Goal: Task Accomplishment & Management: Manage account settings

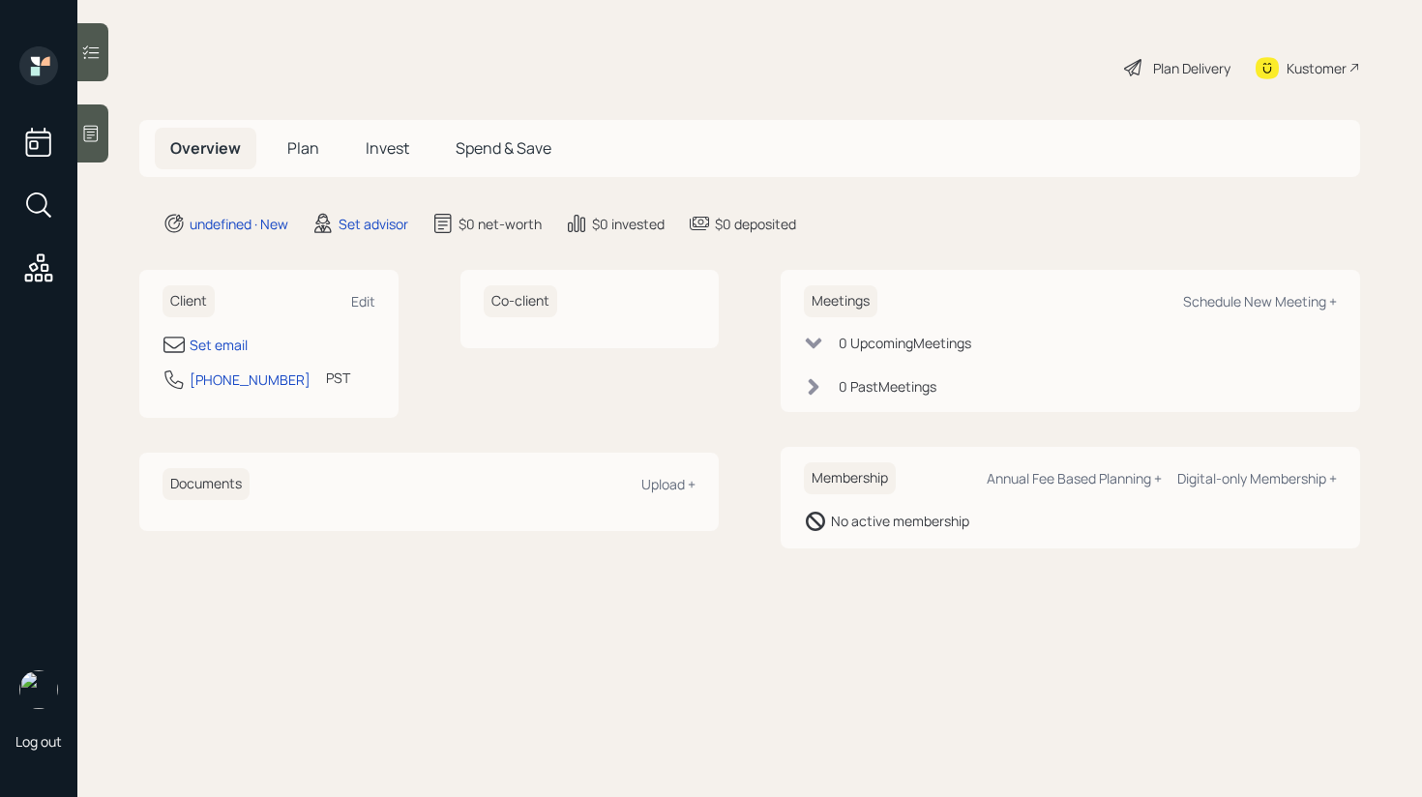
click at [369, 289] on div "Client Edit" at bounding box center [269, 301] width 213 height 32
click at [364, 297] on div "Edit" at bounding box center [363, 301] width 24 height 18
select select "America/Los_Angeles"
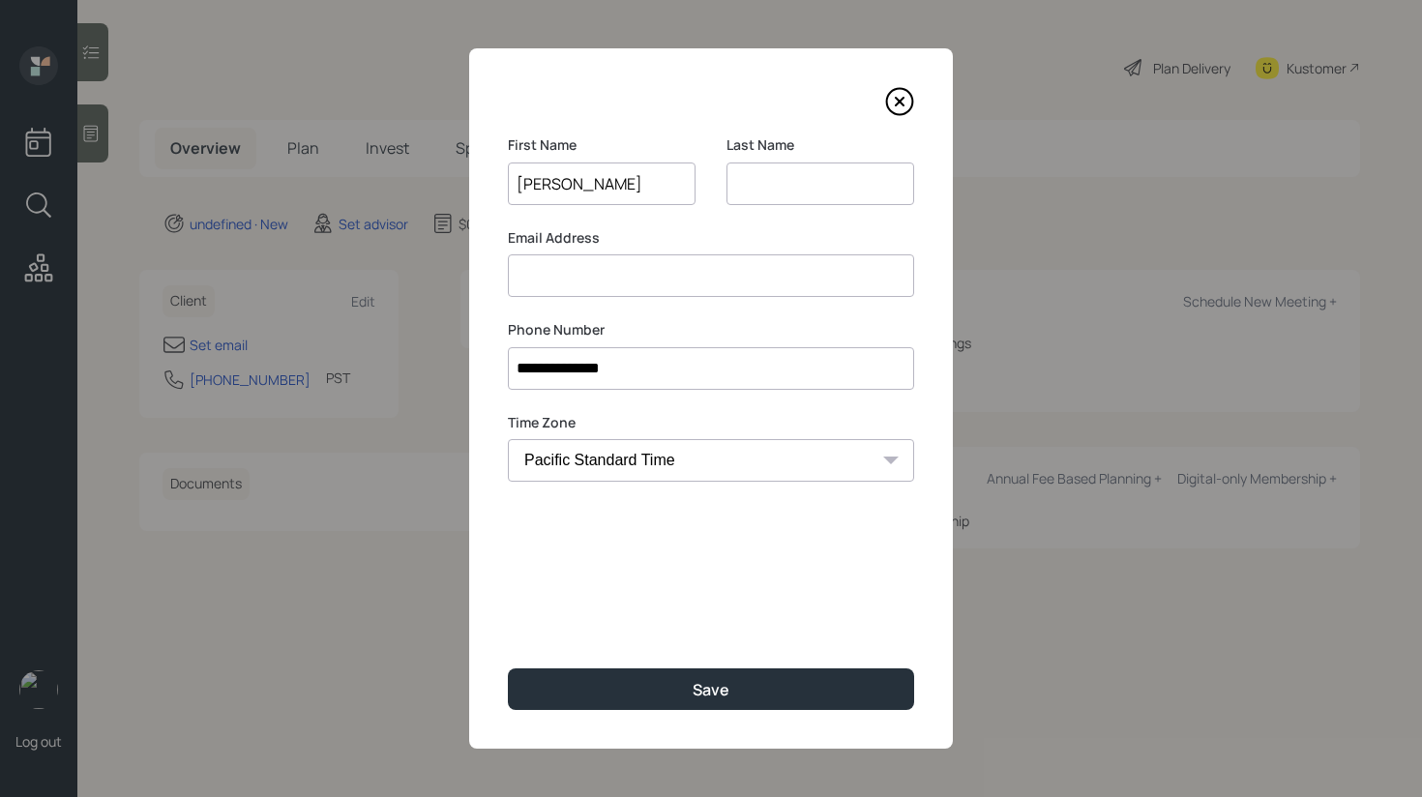
click at [586, 185] on input "[PERSON_NAME]" at bounding box center [602, 184] width 188 height 43
type input "[PERSON_NAME]"
click at [792, 177] on input at bounding box center [821, 184] width 188 height 43
paste input "[PERSON_NAME]"
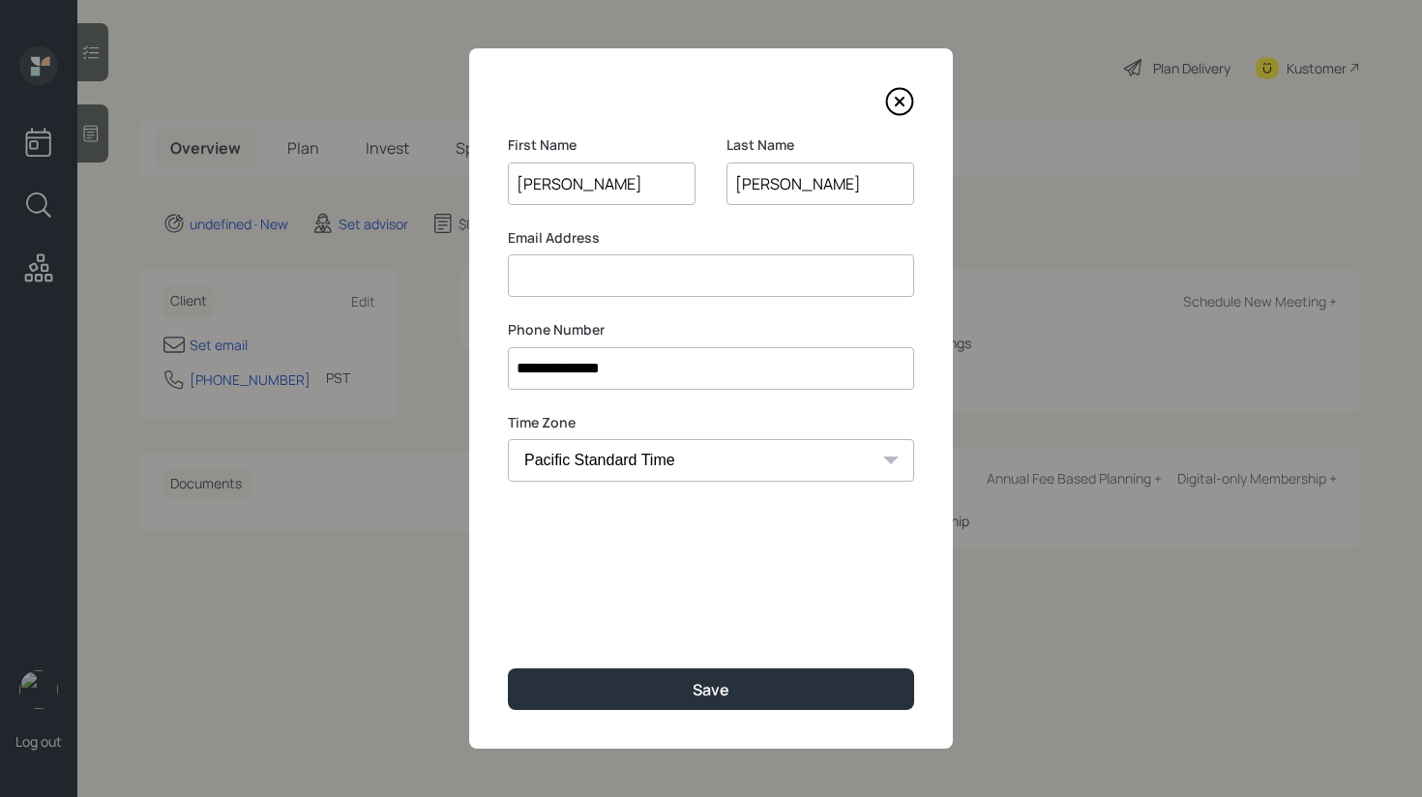
type input "[PERSON_NAME]"
click at [665, 285] on input at bounding box center [711, 275] width 406 height 43
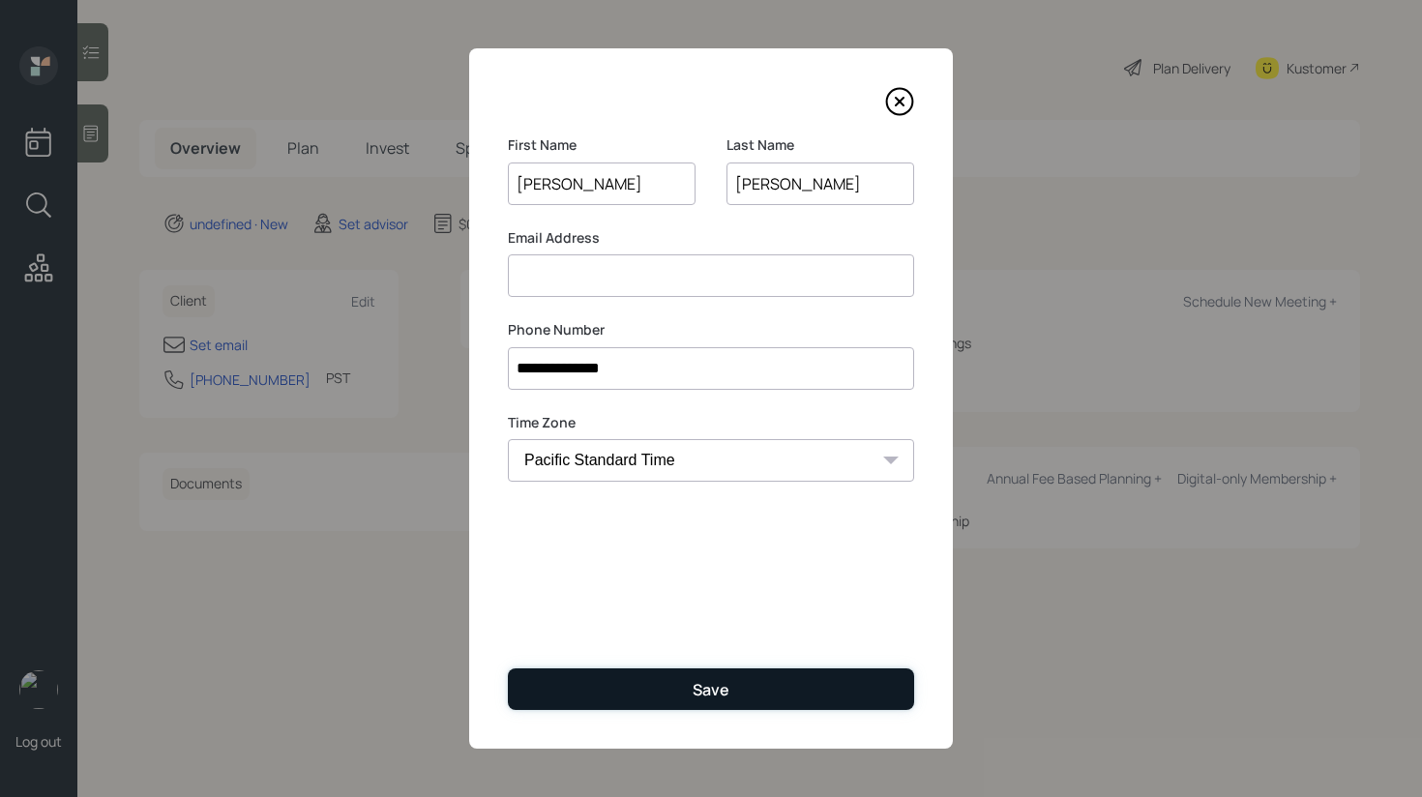
click at [746, 699] on button "Save" at bounding box center [711, 690] width 406 height 42
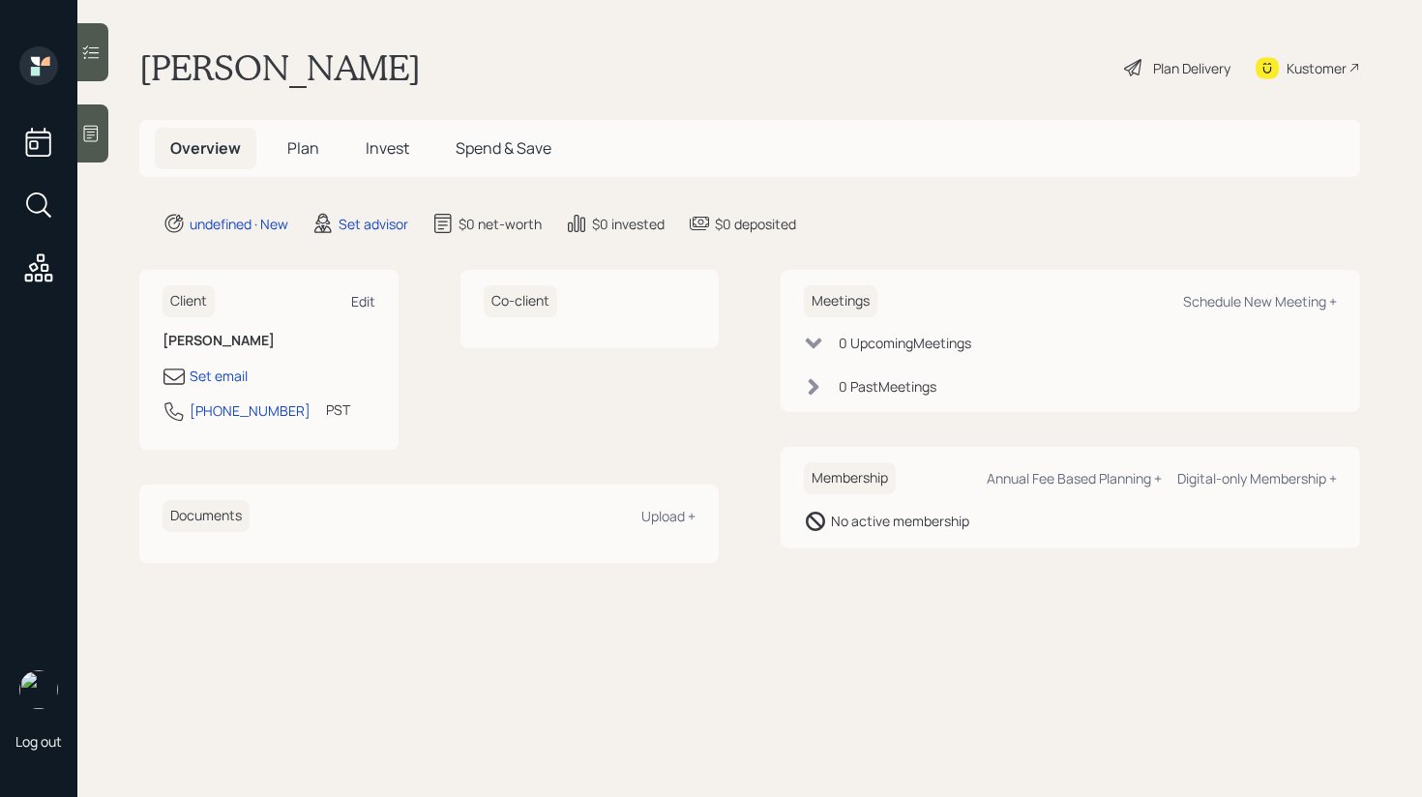
click at [366, 305] on div "Edit" at bounding box center [363, 301] width 24 height 18
select select "America/Los_Angeles"
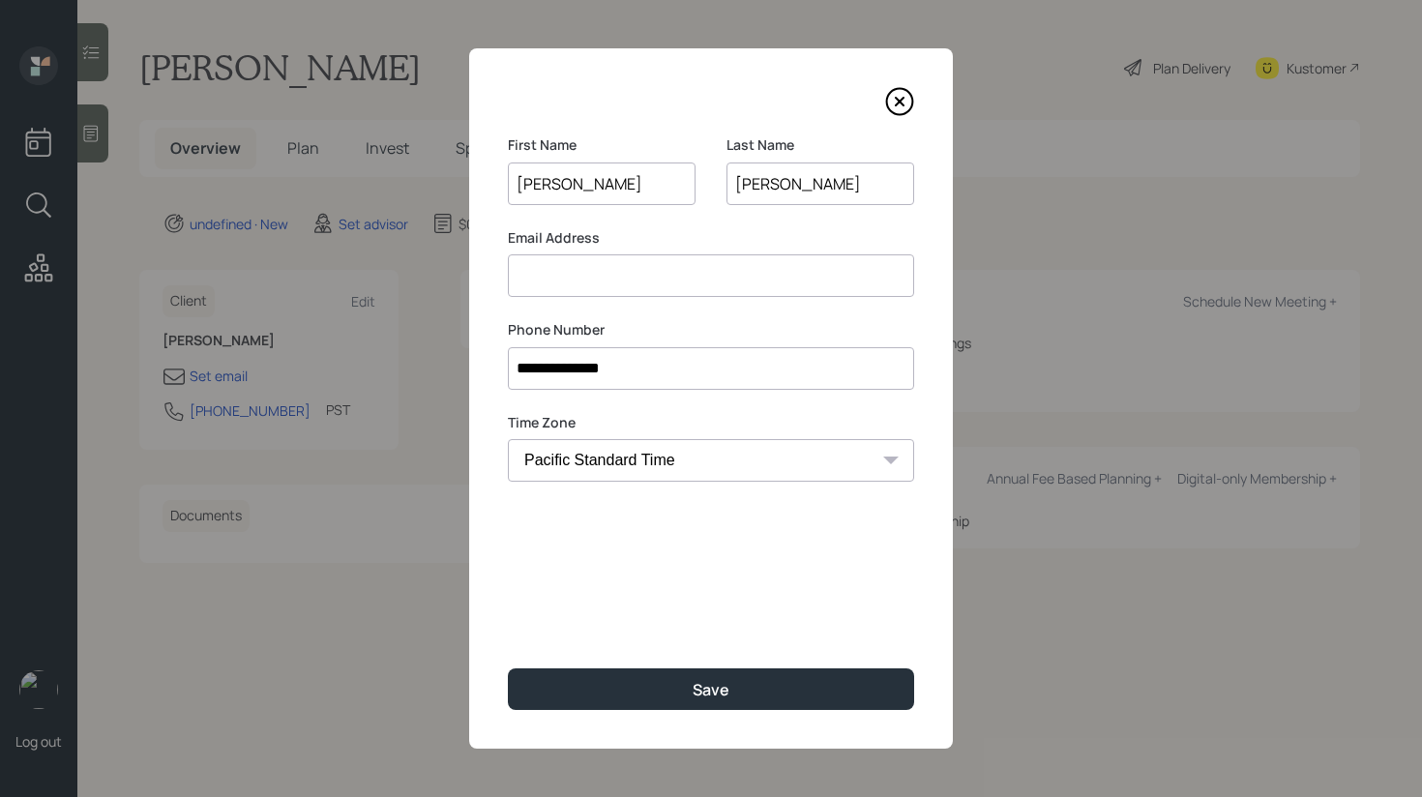
click at [653, 270] on input at bounding box center [711, 275] width 406 height 43
click at [565, 287] on input at bounding box center [711, 275] width 406 height 43
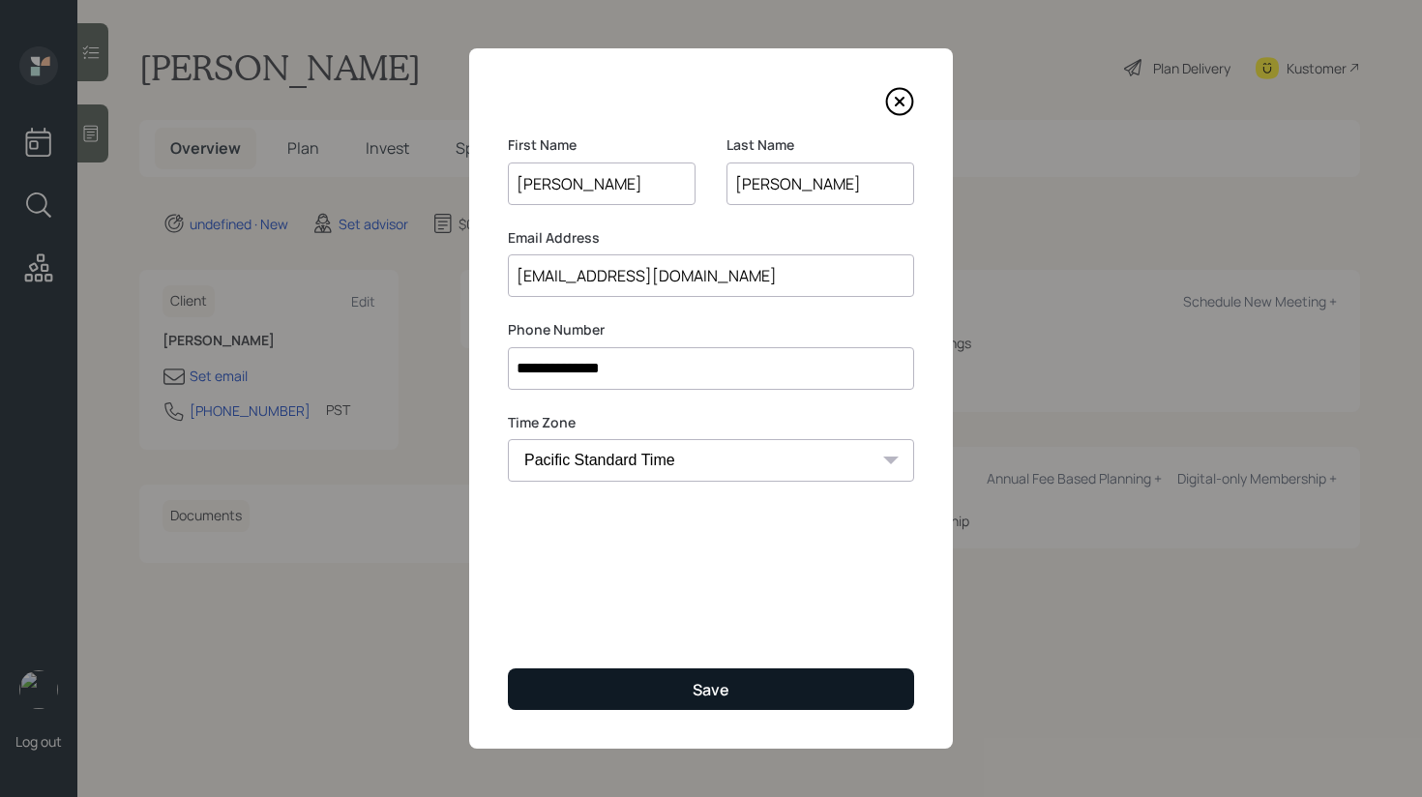
type input "[EMAIL_ADDRESS][DOMAIN_NAME]"
click at [646, 678] on button "Save" at bounding box center [711, 690] width 406 height 42
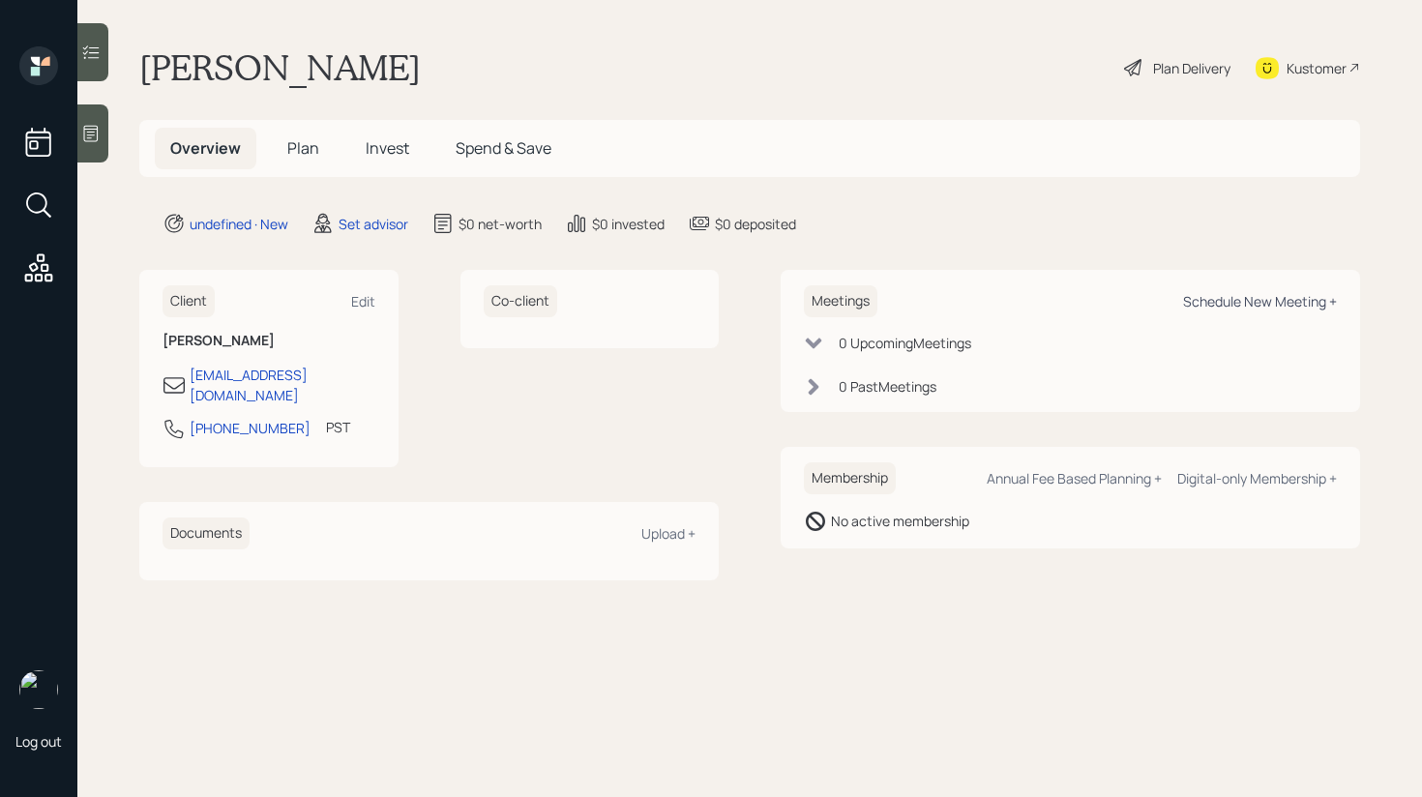
click at [1271, 294] on div "Schedule New Meeting +" at bounding box center [1260, 301] width 154 height 18
select select "round-[PERSON_NAME]"
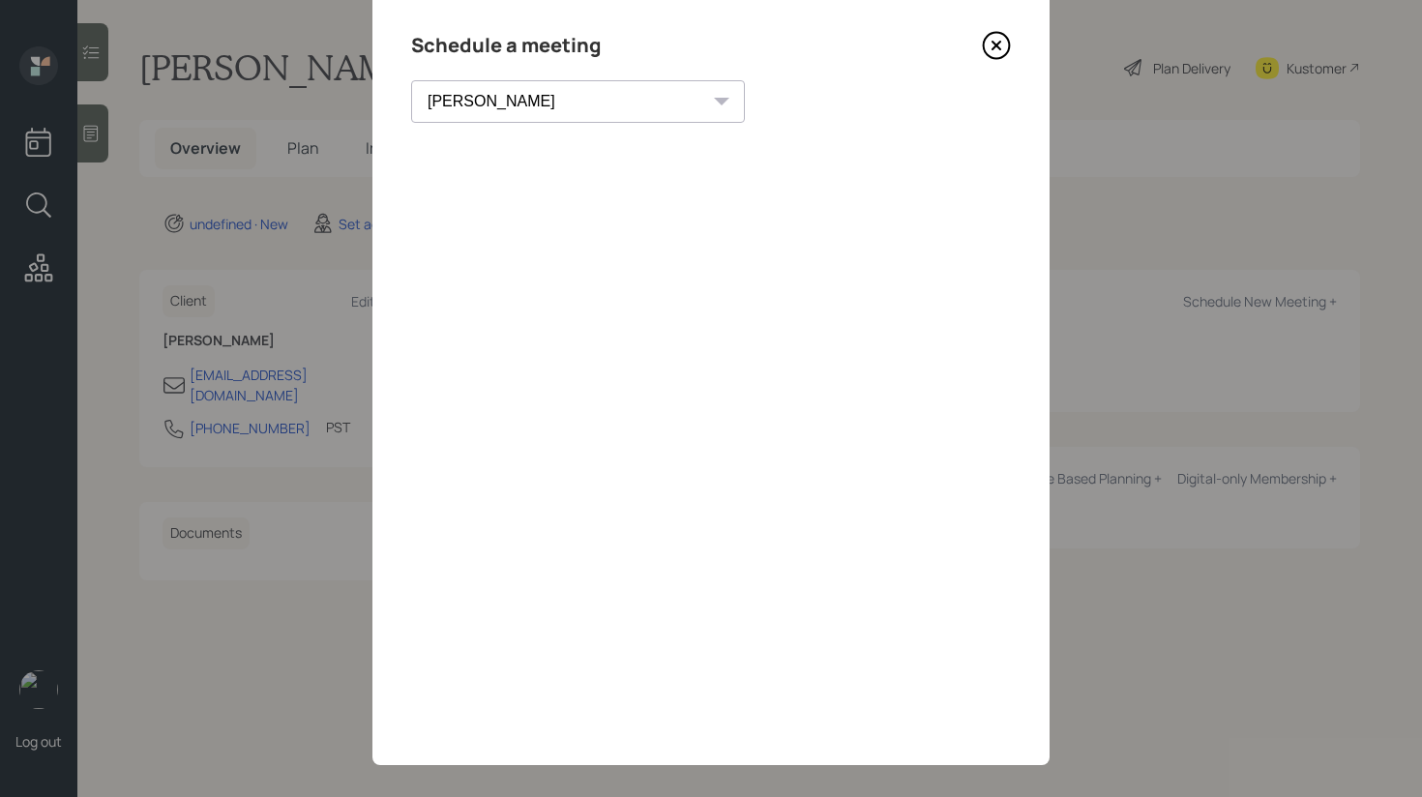
scroll to position [74, 0]
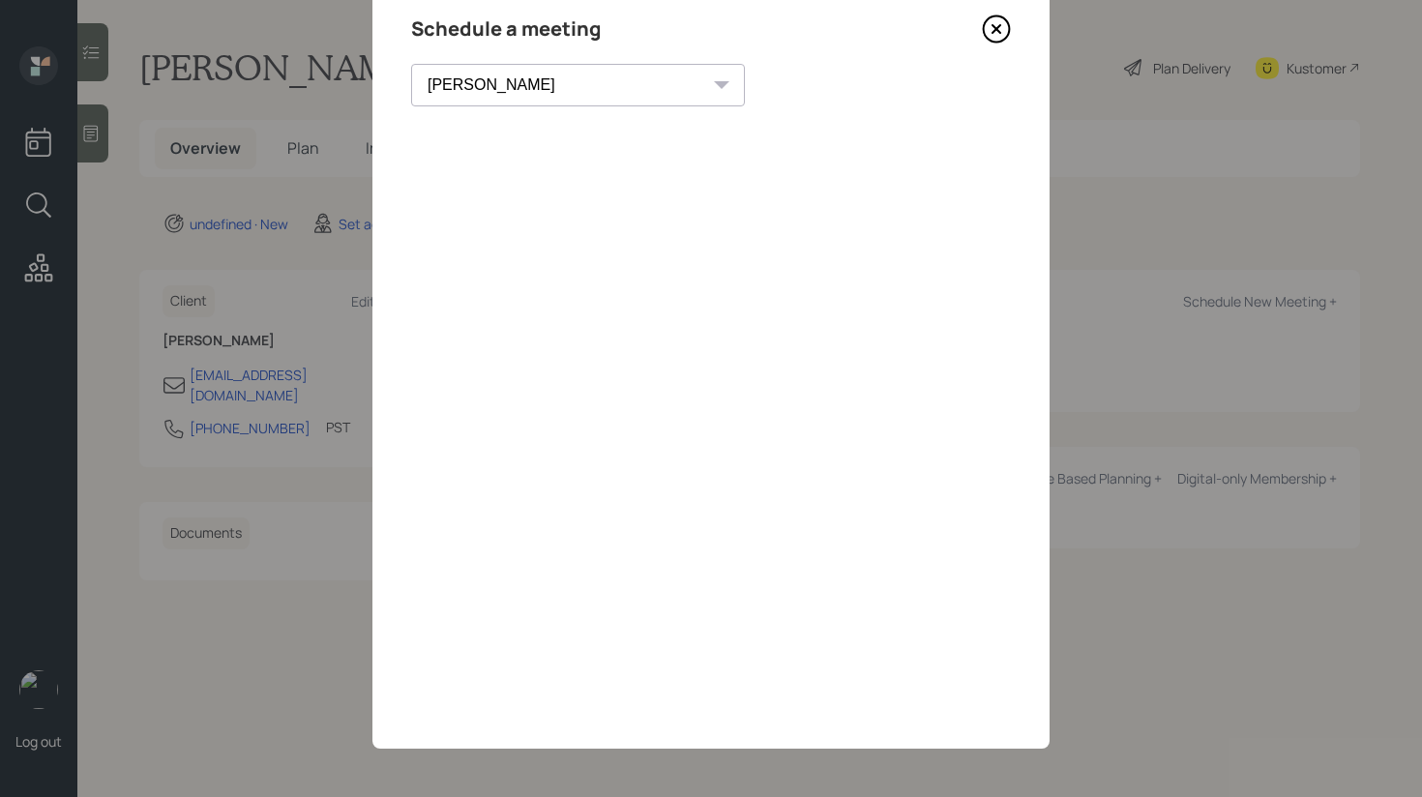
click at [1001, 27] on icon at bounding box center [996, 29] width 29 height 29
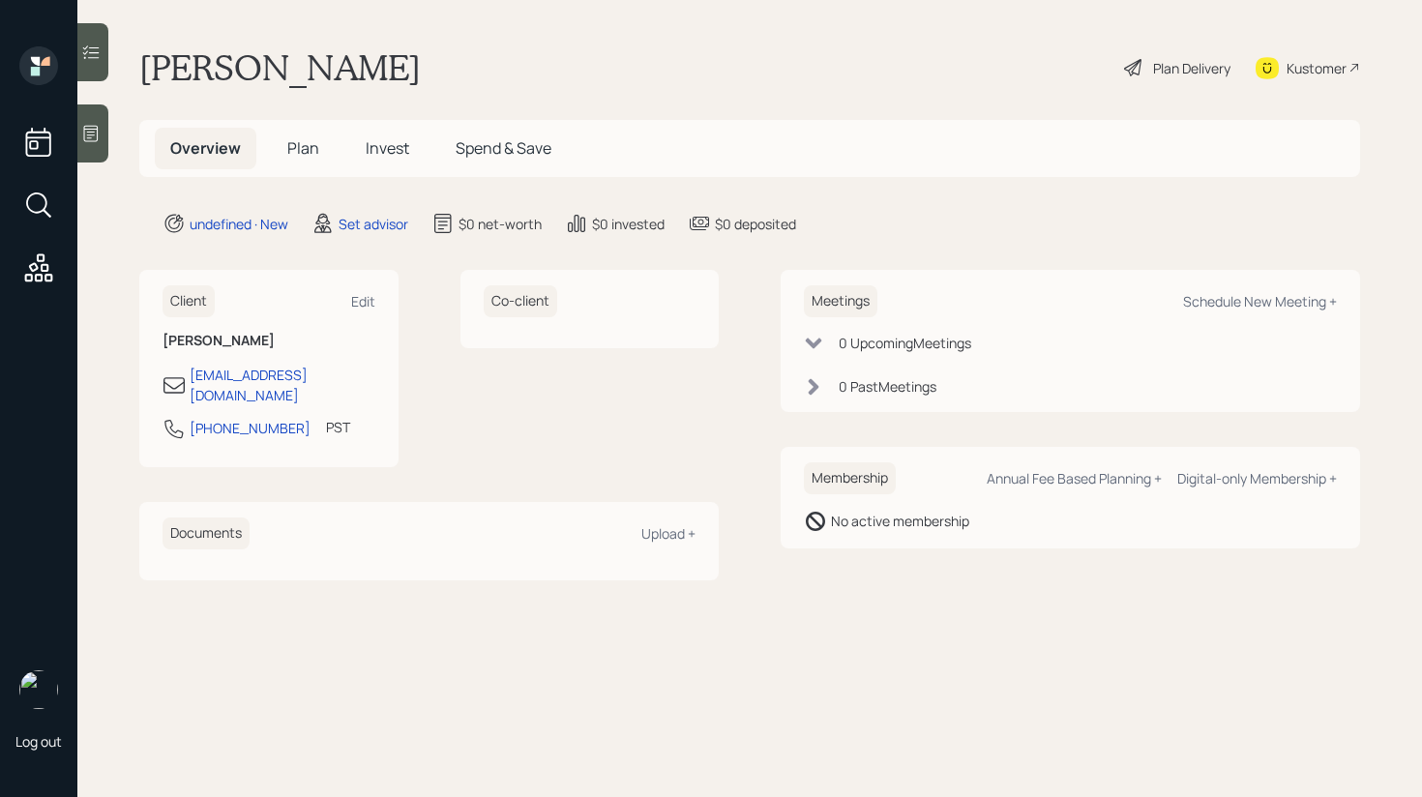
click at [115, 133] on main "[PERSON_NAME] Plan Delivery Kustomer Overview Plan Invest Spend & Save undefine…" at bounding box center [749, 398] width 1345 height 797
click at [98, 133] on icon at bounding box center [91, 134] width 15 height 16
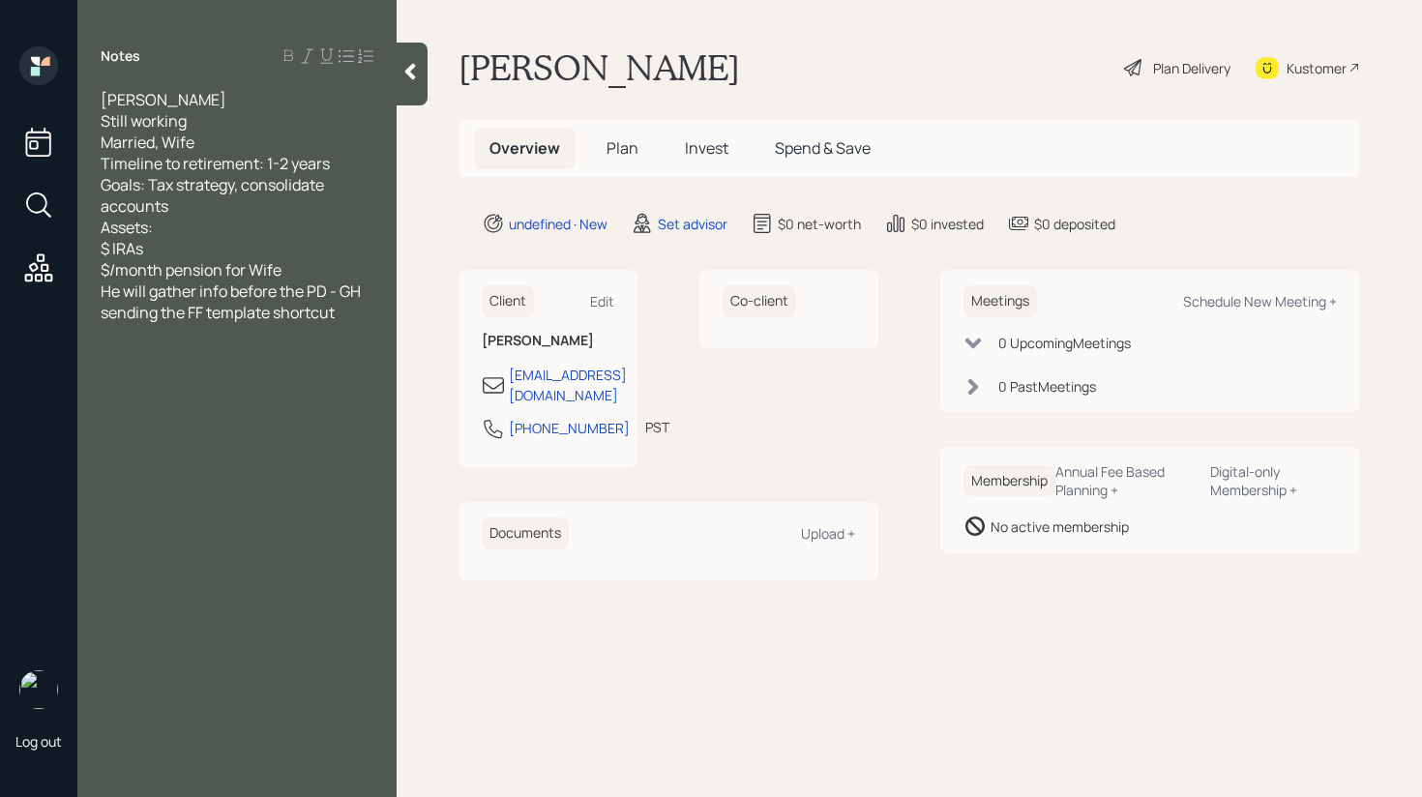
click at [227, 210] on div "Goals: Tax strategy, consolidate accounts" at bounding box center [237, 195] width 273 height 43
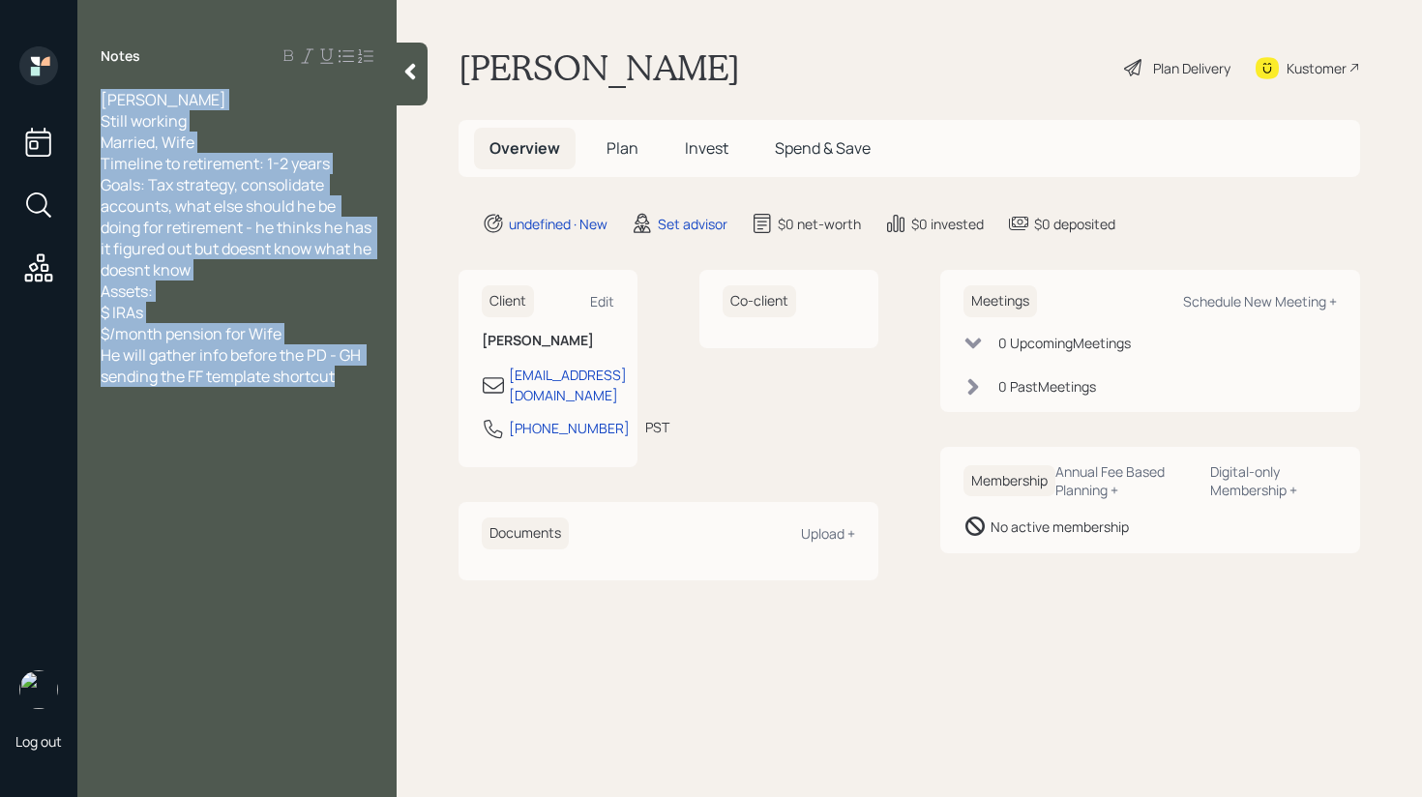
copy div "[PERSON_NAME] Still working Married, Wife Timeline to retirement: 1-2 years Goa…"
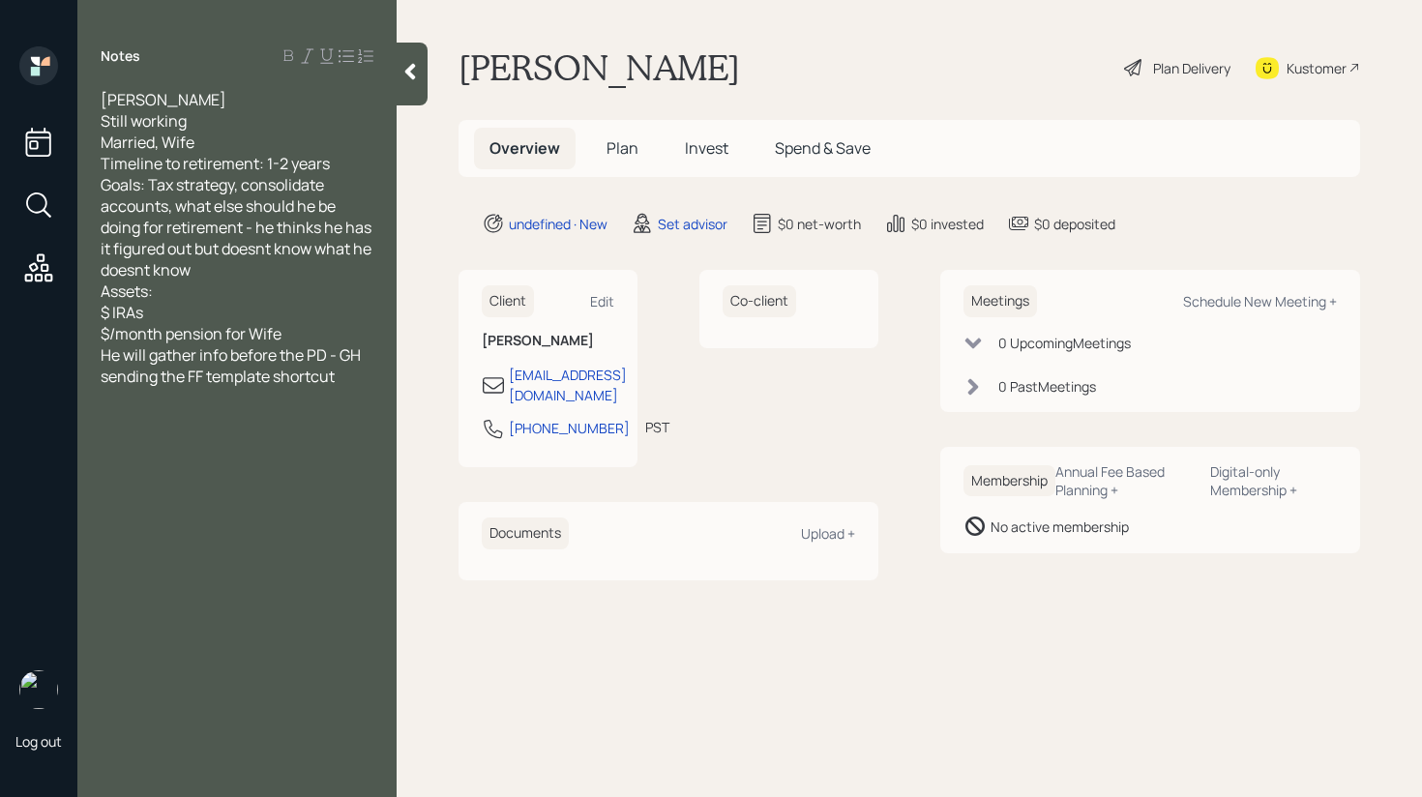
click at [411, 82] on div at bounding box center [412, 74] width 31 height 63
